Goal: Task Accomplishment & Management: Manage account settings

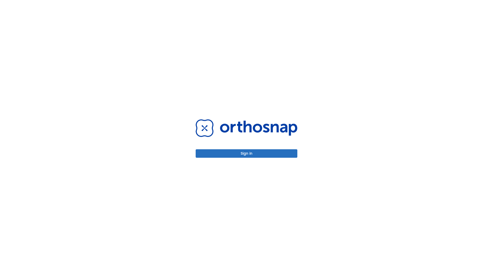
click at [246, 153] on button "Sign in" at bounding box center [246, 153] width 102 height 8
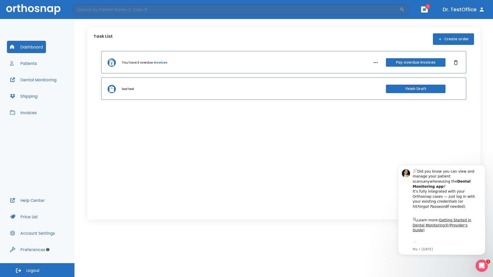
click at [37, 270] on span "Logout" at bounding box center [33, 271] width 14 height 6
